Goal: Task Accomplishment & Management: Complete application form

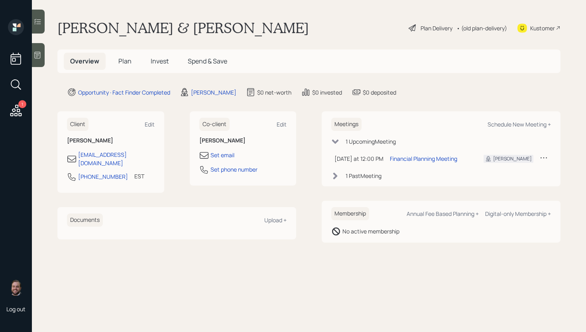
click at [42, 54] on div at bounding box center [38, 55] width 13 height 24
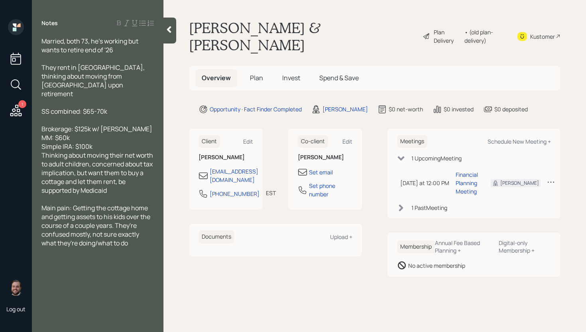
click at [257, 73] on span "Plan" at bounding box center [256, 77] width 13 height 9
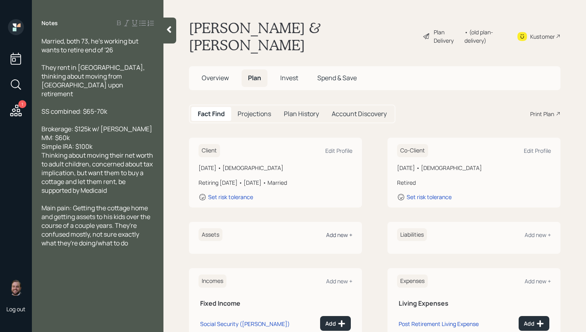
click at [340, 231] on div "Add new +" at bounding box center [339, 235] width 26 height 8
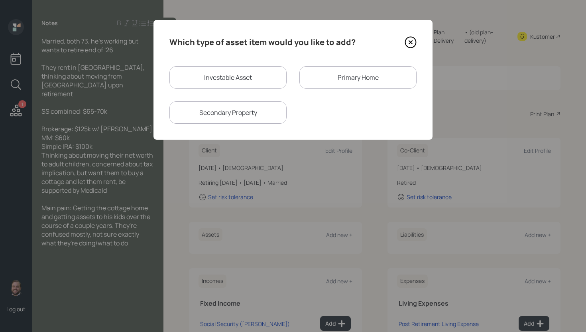
click at [240, 75] on div "Investable Asset" at bounding box center [227, 77] width 117 height 22
select select "taxable"
select select "balanced"
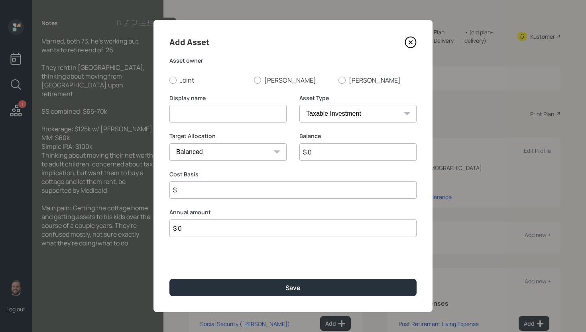
click at [413, 42] on icon at bounding box center [411, 42] width 12 height 12
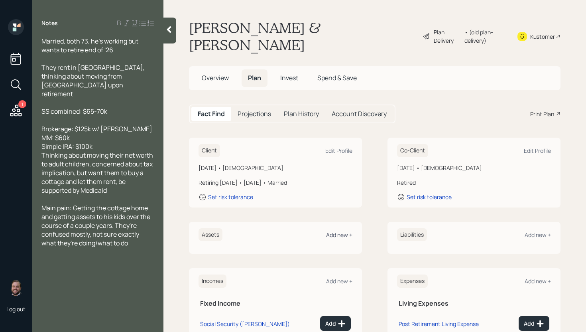
click at [338, 231] on div "Add new +" at bounding box center [339, 235] width 26 height 8
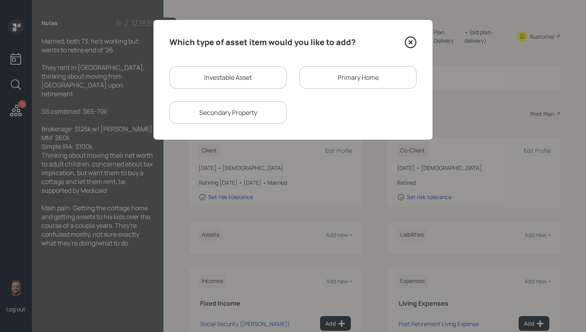
click at [236, 69] on div "Investable Asset" at bounding box center [227, 77] width 117 height 22
select select "taxable"
select select "balanced"
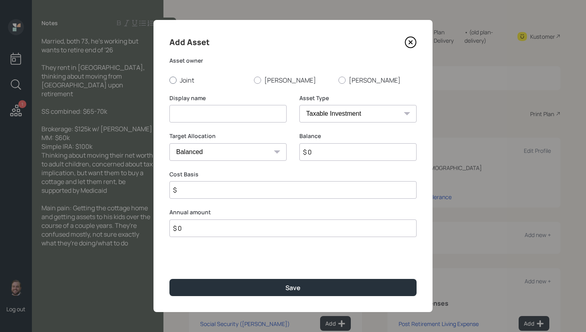
click at [178, 76] on label "Joint" at bounding box center [208, 80] width 78 height 9
click at [169, 80] on input "Joint" at bounding box center [169, 80] width 0 height 0
radio input "true"
click at [237, 110] on input at bounding box center [227, 114] width 117 height 18
type input "JPMC Brokerage"
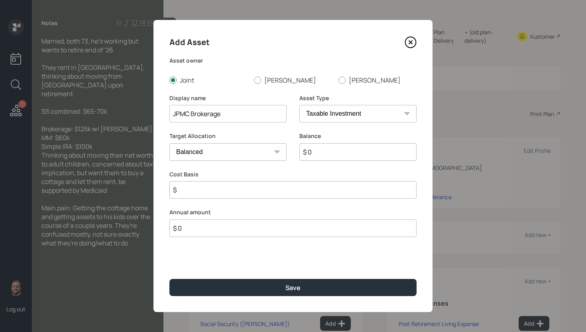
click at [349, 149] on input "$ 0" at bounding box center [357, 152] width 117 height 18
type input "$ 125,000"
type input "$ 0"
click at [169, 279] on button "Save" at bounding box center [292, 287] width 247 height 17
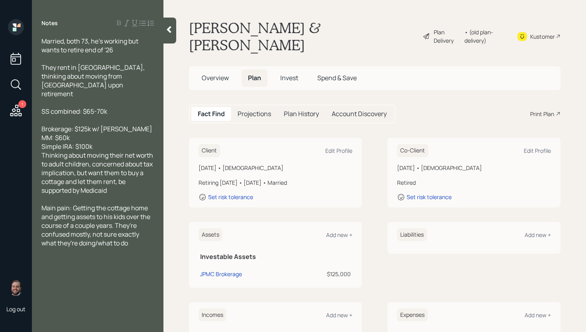
click at [337, 228] on div "Assets Add new +" at bounding box center [276, 234] width 154 height 13
click at [338, 231] on div "Add new +" at bounding box center [339, 235] width 26 height 8
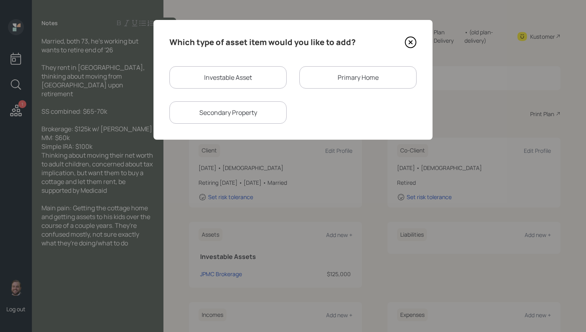
click at [224, 74] on div "Investable Asset" at bounding box center [227, 77] width 117 height 22
select select "taxable"
select select "balanced"
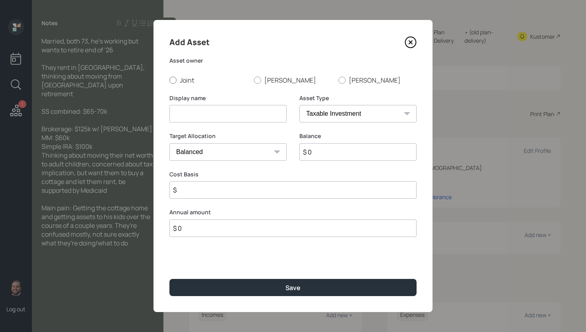
click at [181, 82] on label "Joint" at bounding box center [208, 80] width 78 height 9
click at [169, 80] on input "Joint" at bounding box center [169, 80] width 0 height 0
radio input "true"
click at [191, 110] on input at bounding box center [227, 114] width 117 height 18
type input "Money Market"
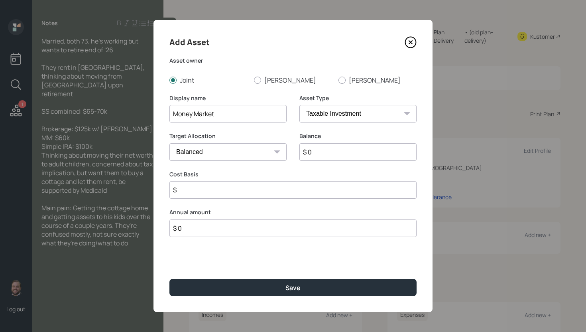
click at [258, 151] on select "Cash Conservative Balanced Aggressive" at bounding box center [227, 152] width 117 height 18
select select "uninvested"
click at [332, 153] on input "$ 0" at bounding box center [357, 152] width 117 height 18
type input "$ 6"
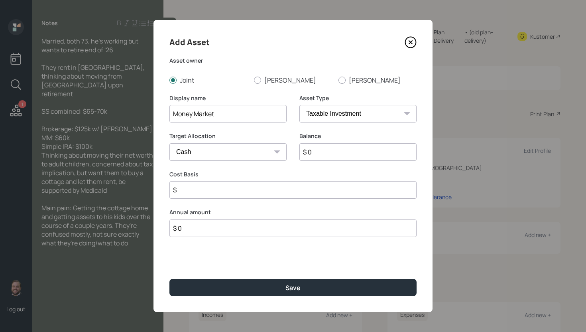
type input "$ 6"
type input "$ 60"
type input "$ 600"
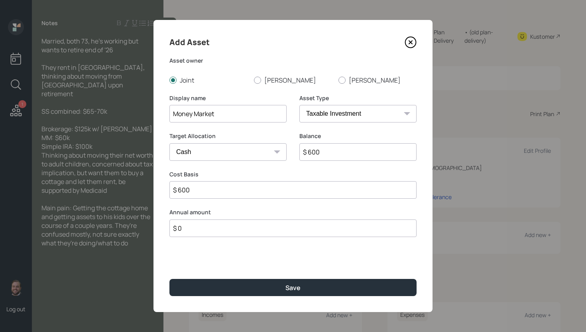
type input "$ 6,000"
type input "$ 60,000"
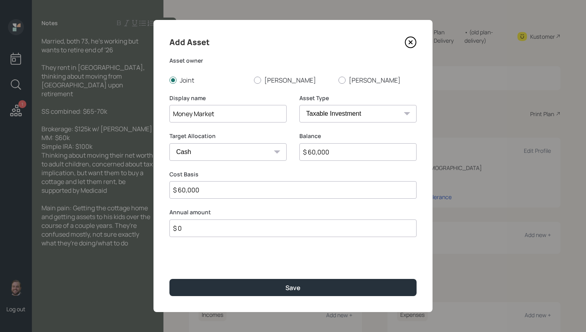
click at [169, 279] on button "Save" at bounding box center [292, 287] width 247 height 17
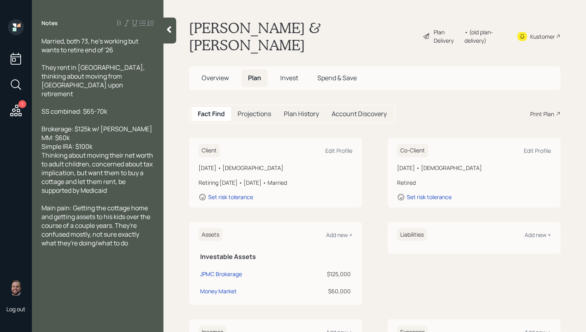
click at [340, 228] on div "Assets Add new +" at bounding box center [276, 234] width 154 height 13
click at [323, 228] on div "Assets Add new +" at bounding box center [276, 234] width 154 height 13
click at [335, 231] on div "Add new +" at bounding box center [339, 235] width 26 height 8
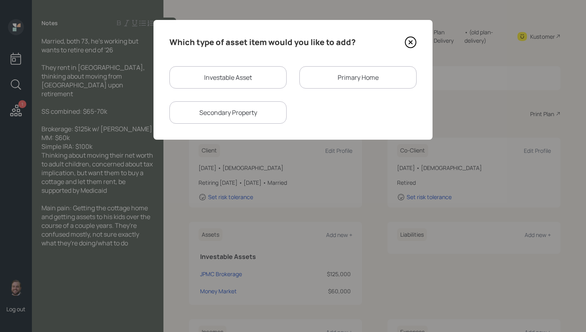
click at [224, 69] on div "Investable Asset" at bounding box center [227, 77] width 117 height 22
select select "taxable"
select select "balanced"
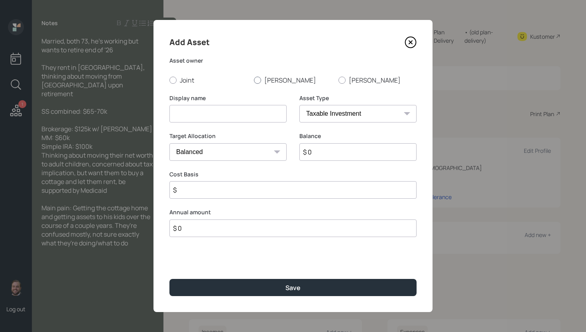
click at [254, 79] on div at bounding box center [257, 80] width 7 height 7
click at [254, 80] on input "[PERSON_NAME]" at bounding box center [254, 80] width 0 height 0
radio input "true"
click at [242, 119] on input at bounding box center [227, 114] width 117 height 18
click at [342, 114] on select "SEP [PERSON_NAME] IRA 401(k) [PERSON_NAME] 401(k) 403(b) [PERSON_NAME] 403(b) 4…" at bounding box center [357, 114] width 117 height 18
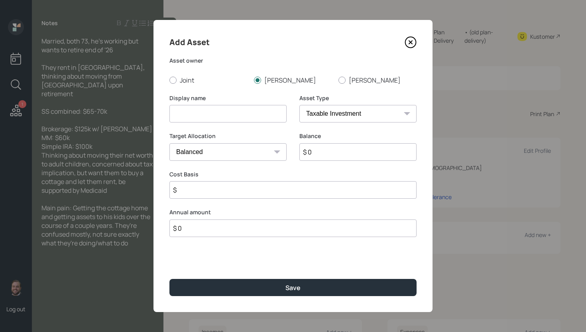
select select "ira"
type input "$"
click at [223, 109] on input at bounding box center [227, 114] width 117 height 18
type input "Simple IRA"
click at [332, 155] on input "$ 0" at bounding box center [357, 152] width 117 height 18
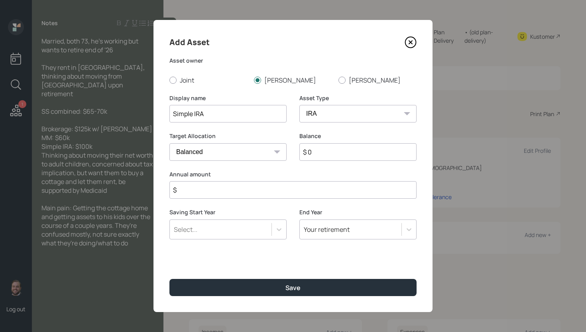
click at [332, 155] on input "$ 0" at bounding box center [357, 152] width 117 height 18
type input "$ 100,000"
type input "$ 0"
click at [169, 279] on button "Save" at bounding box center [292, 287] width 247 height 17
